Goal: Task Accomplishment & Management: Use online tool/utility

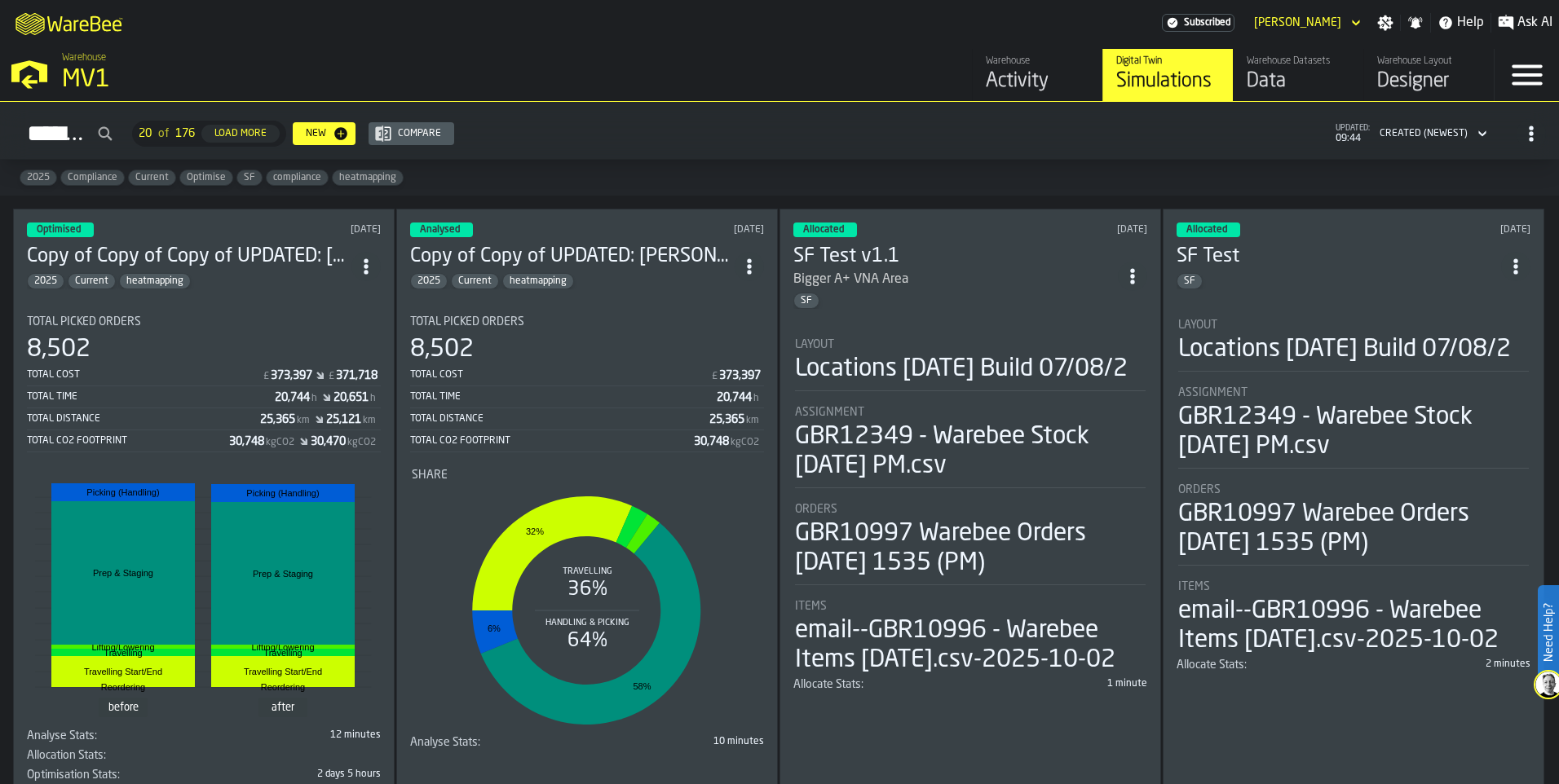
click at [241, 251] on h3 "Copy of Copy of Copy of UPDATED: [PERSON_NAME] & [PERSON_NAME] for comparison t…" at bounding box center [189, 257] width 325 height 26
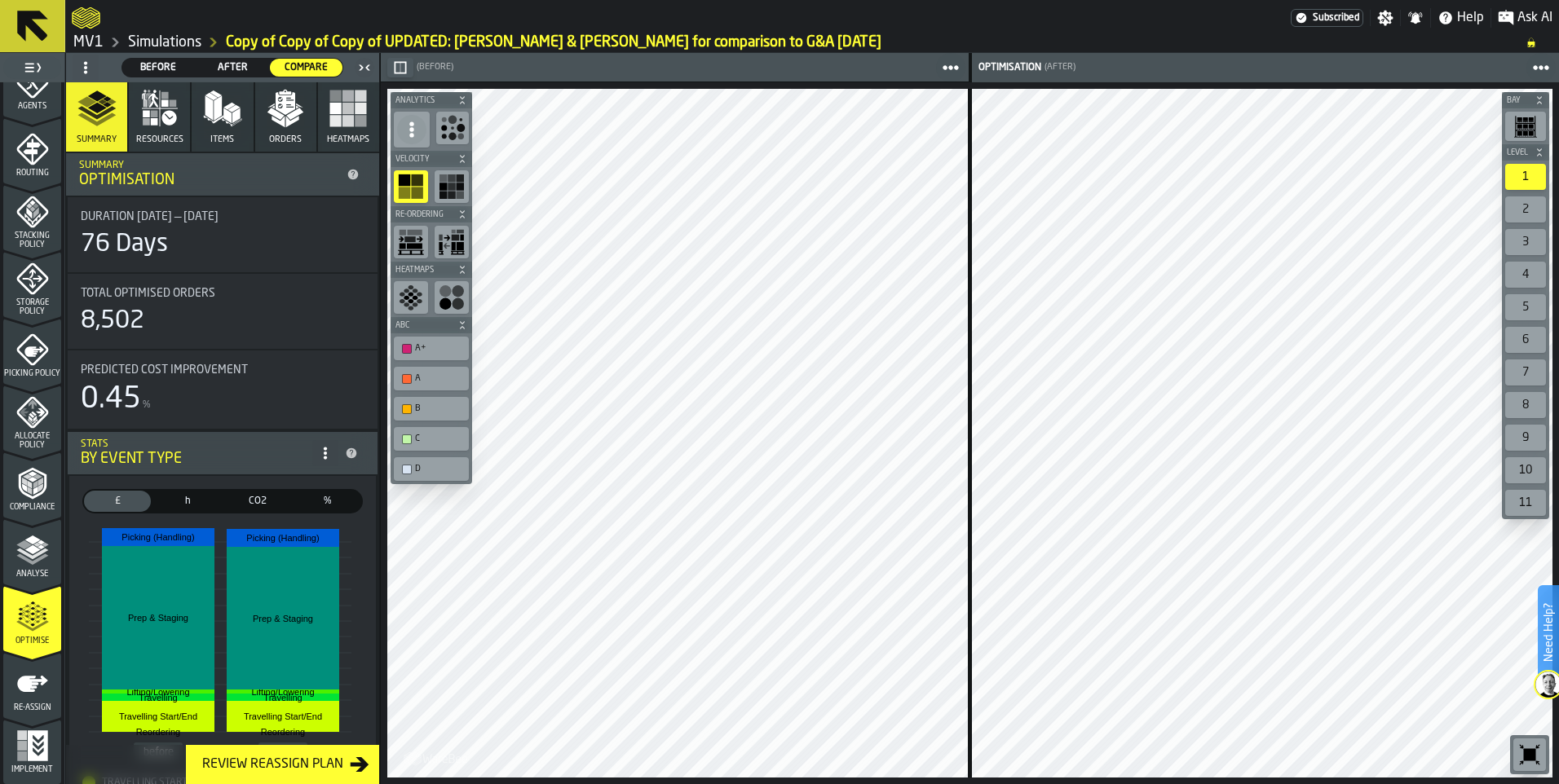
scroll to position [502, 0]
click at [174, 108] on icon "button" at bounding box center [160, 108] width 39 height 39
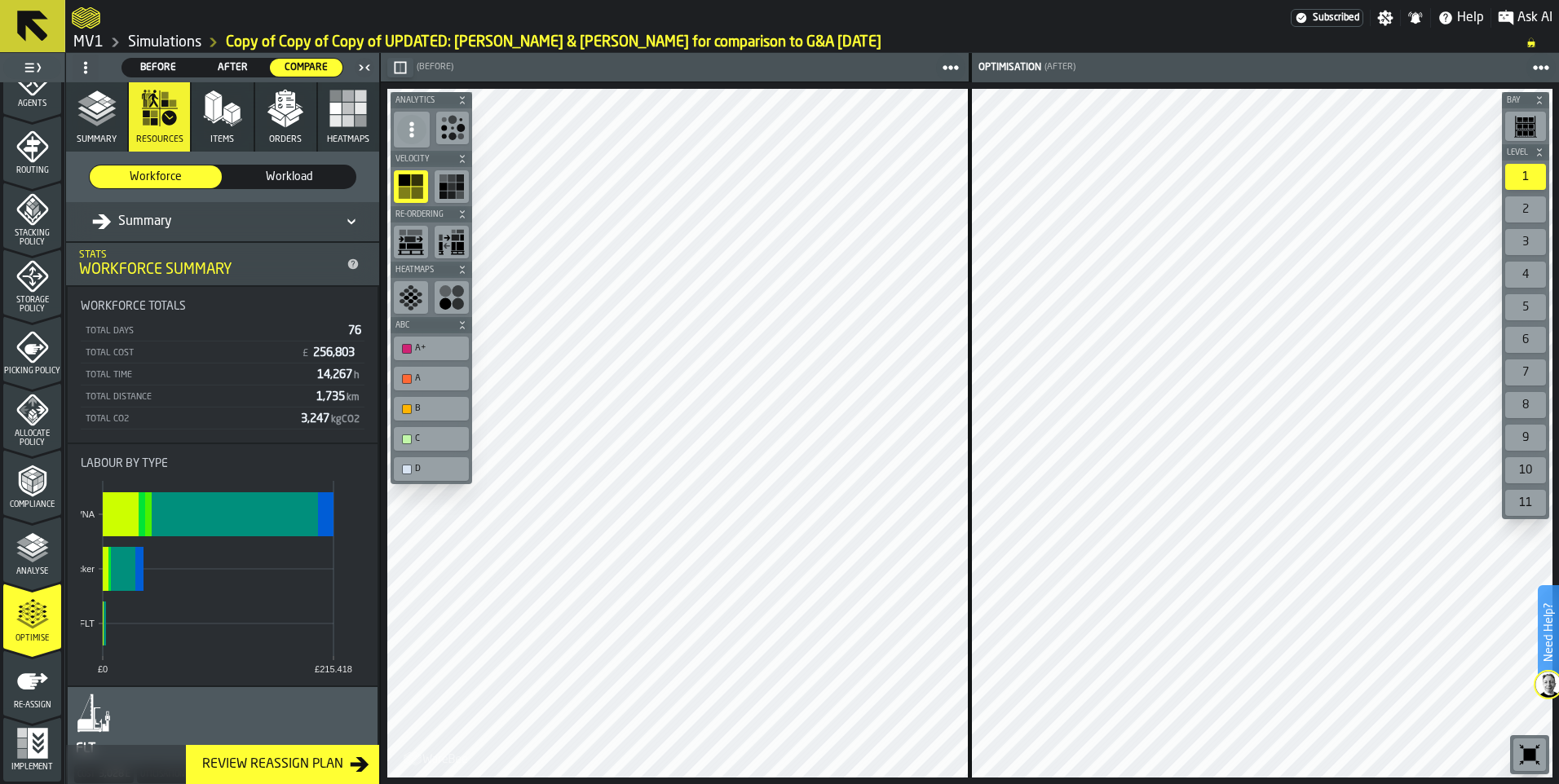
click at [432, 345] on div "A+" at bounding box center [439, 348] width 49 height 11
click at [23, 681] on icon "menu Re-assign" at bounding box center [33, 681] width 31 height 16
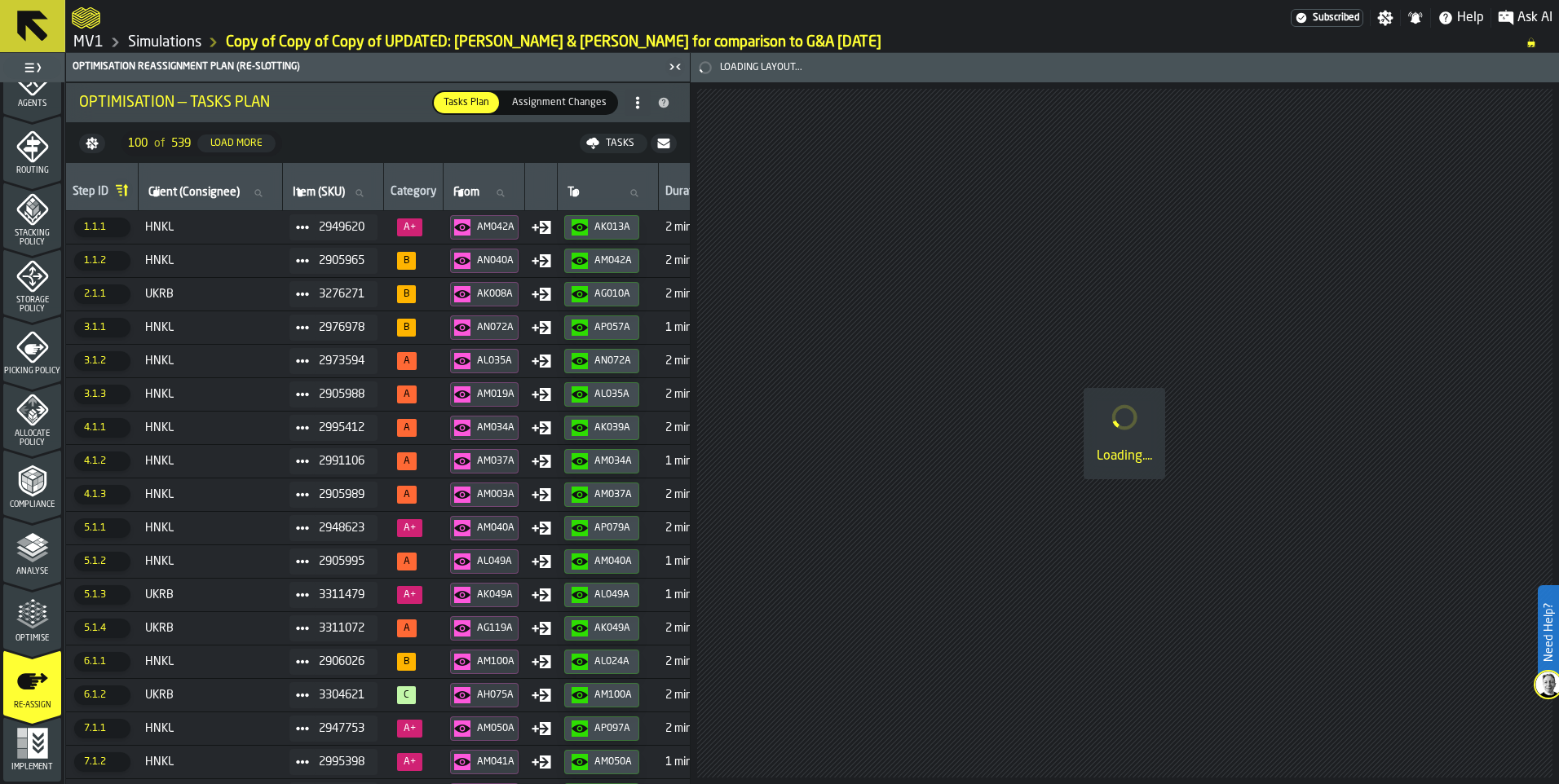
click at [664, 141] on icon "button-" at bounding box center [663, 143] width 12 height 10
